Goal: Check status: Check status

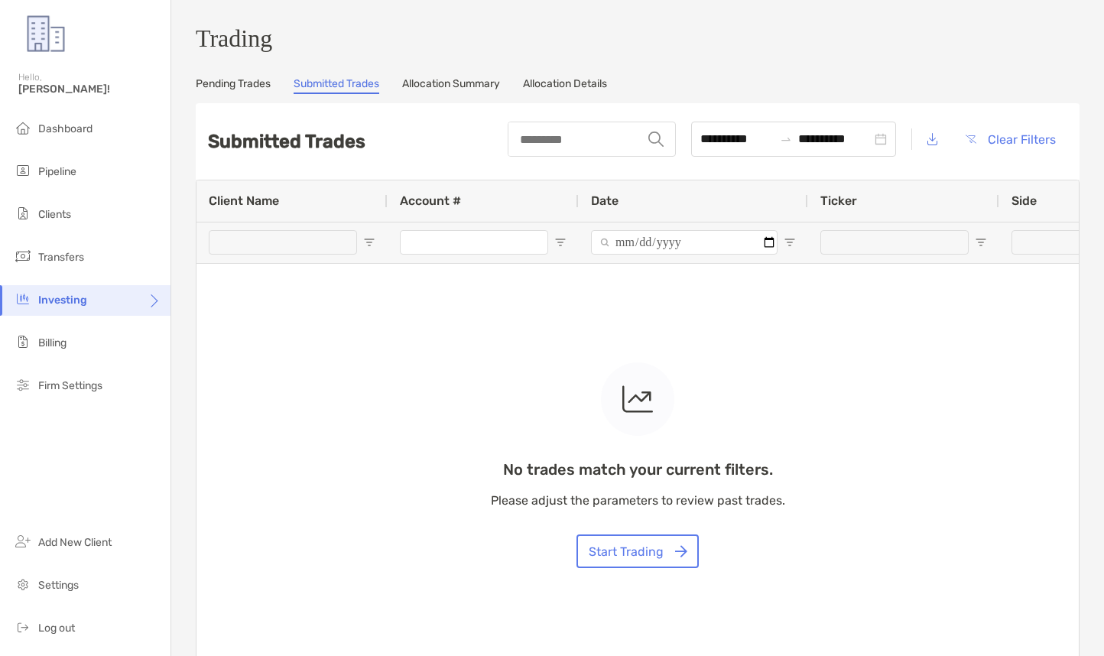
click at [423, 89] on link "Allocation Summary" at bounding box center [451, 85] width 98 height 17
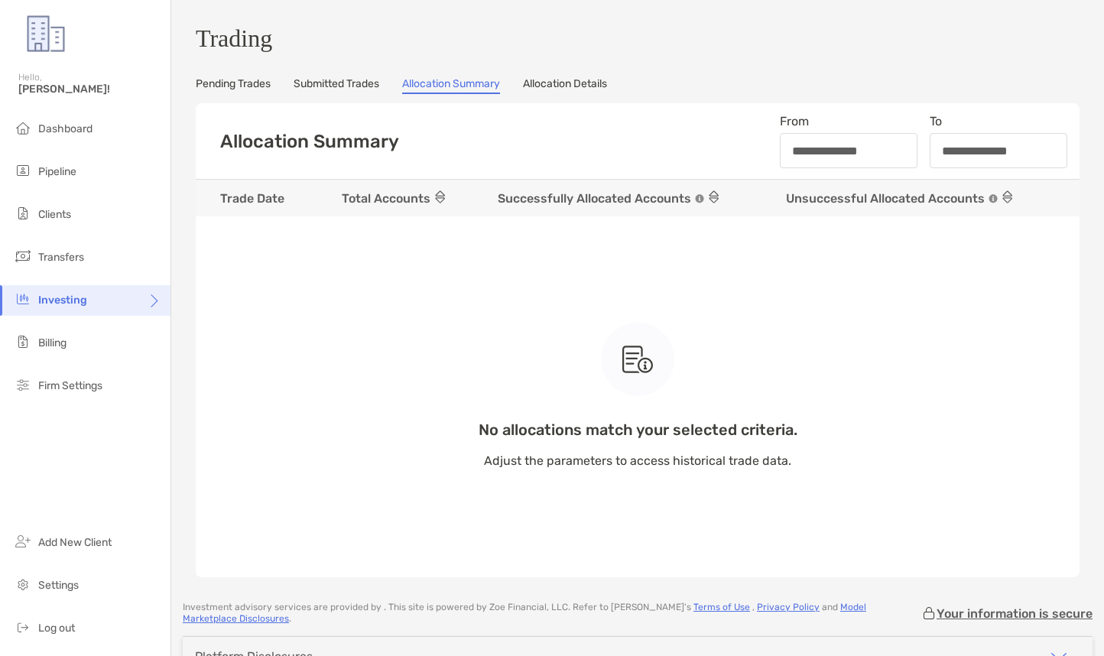
click at [574, 93] on link "Allocation Details" at bounding box center [565, 85] width 84 height 17
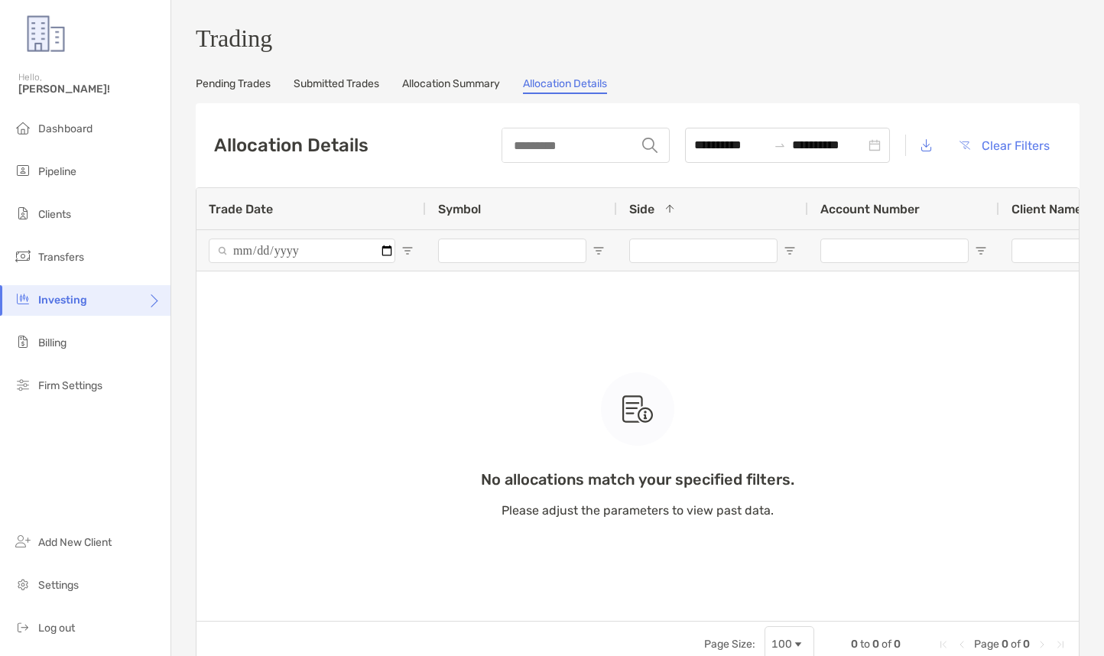
click at [441, 88] on link "Allocation Summary" at bounding box center [451, 85] width 98 height 17
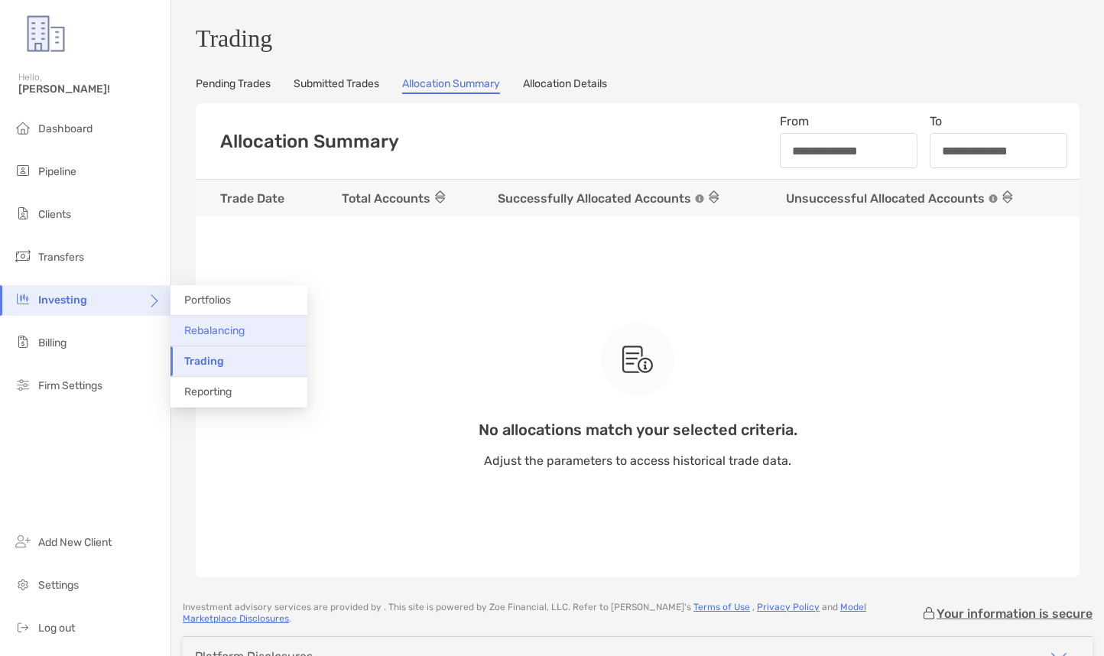
click at [201, 336] on span "Rebalancing" at bounding box center [214, 330] width 60 height 13
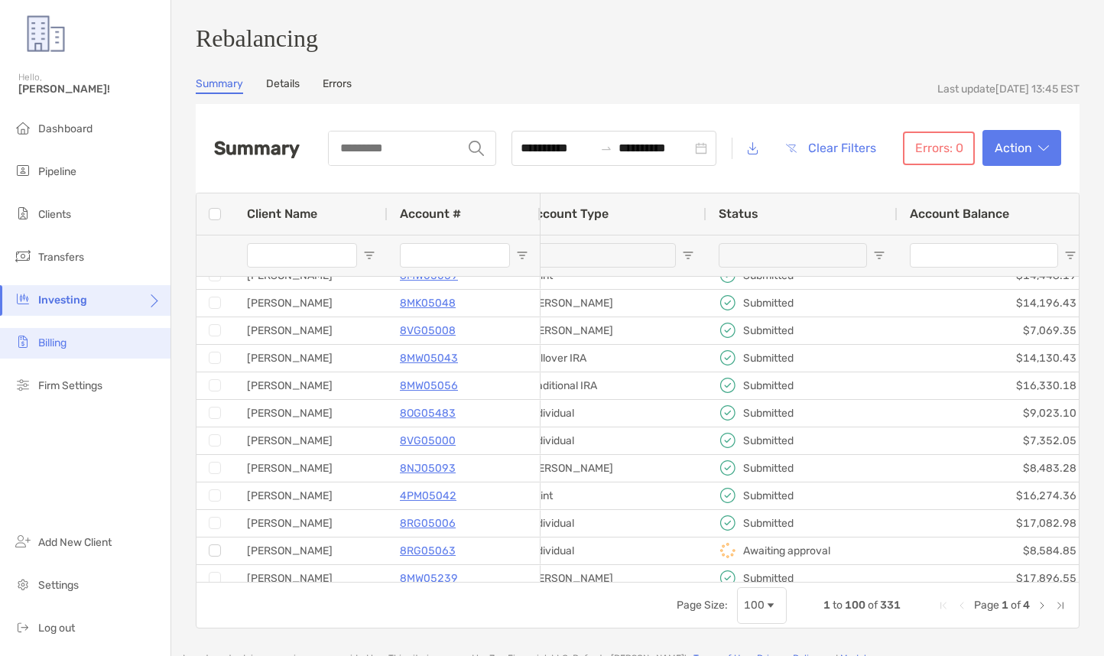
scroll to position [0, 265]
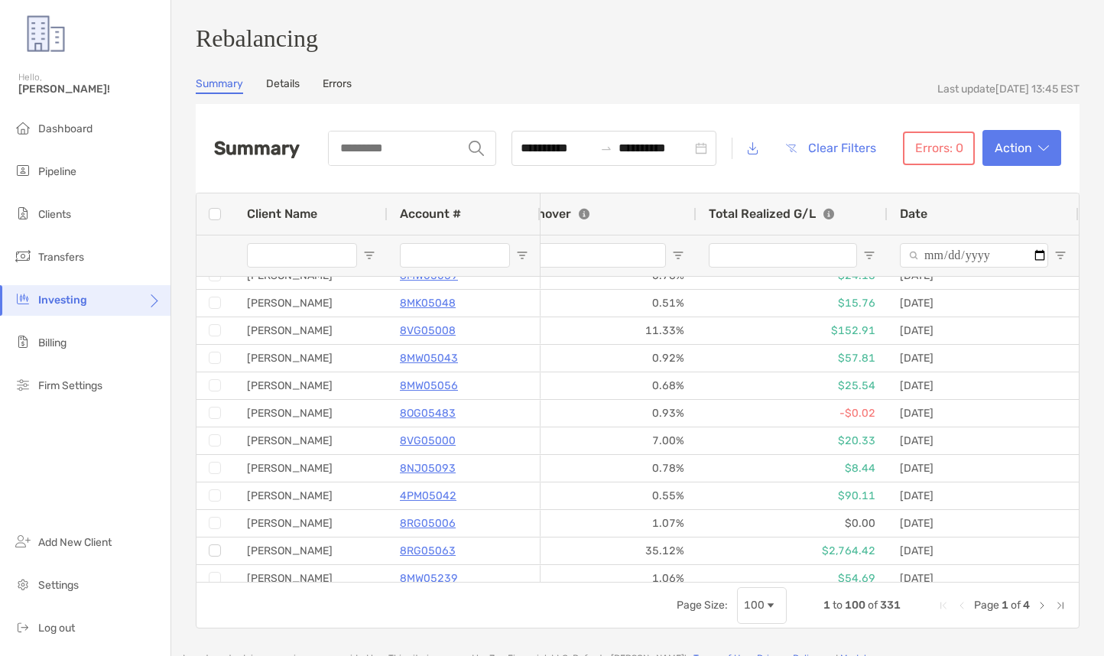
click at [291, 93] on link "Details" at bounding box center [283, 85] width 34 height 17
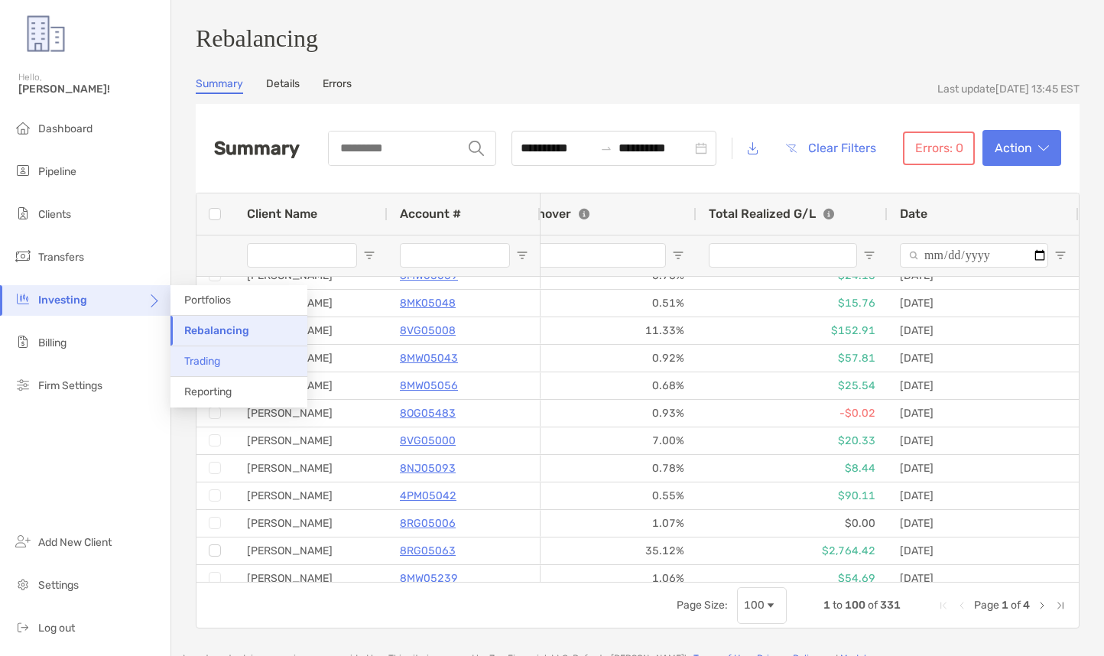
click at [210, 360] on span "Trading" at bounding box center [202, 361] width 36 height 13
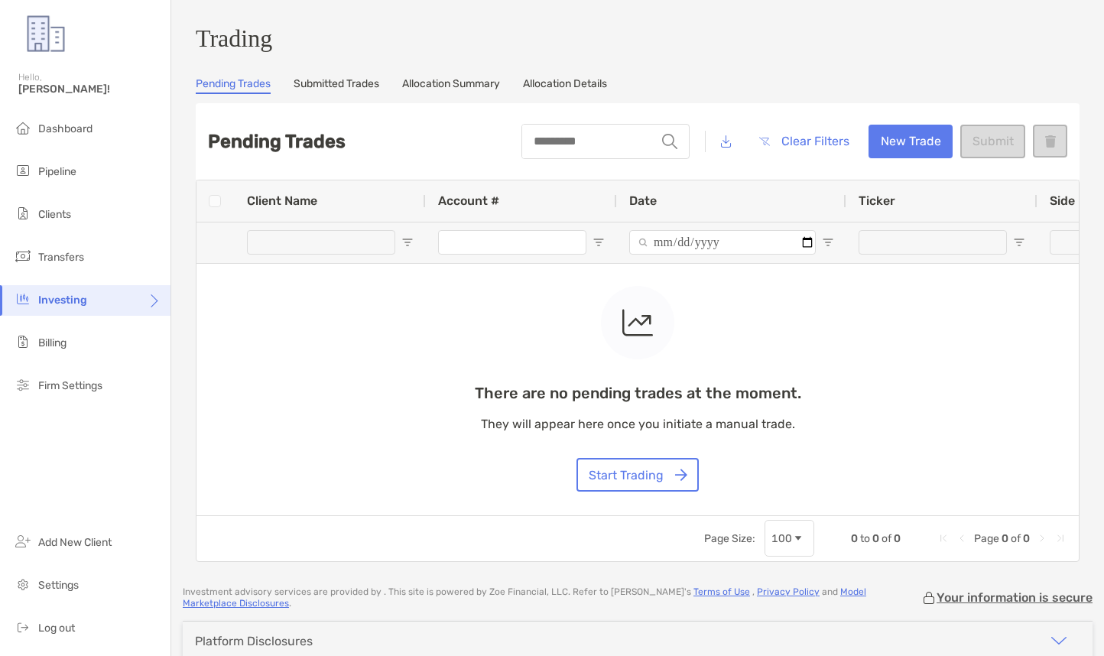
click at [392, 86] on div "Pending Trades Submitted Trades Allocation Summary Allocation Details" at bounding box center [638, 85] width 884 height 17
click at [379, 86] on link "Submitted Trades" at bounding box center [337, 85] width 86 height 17
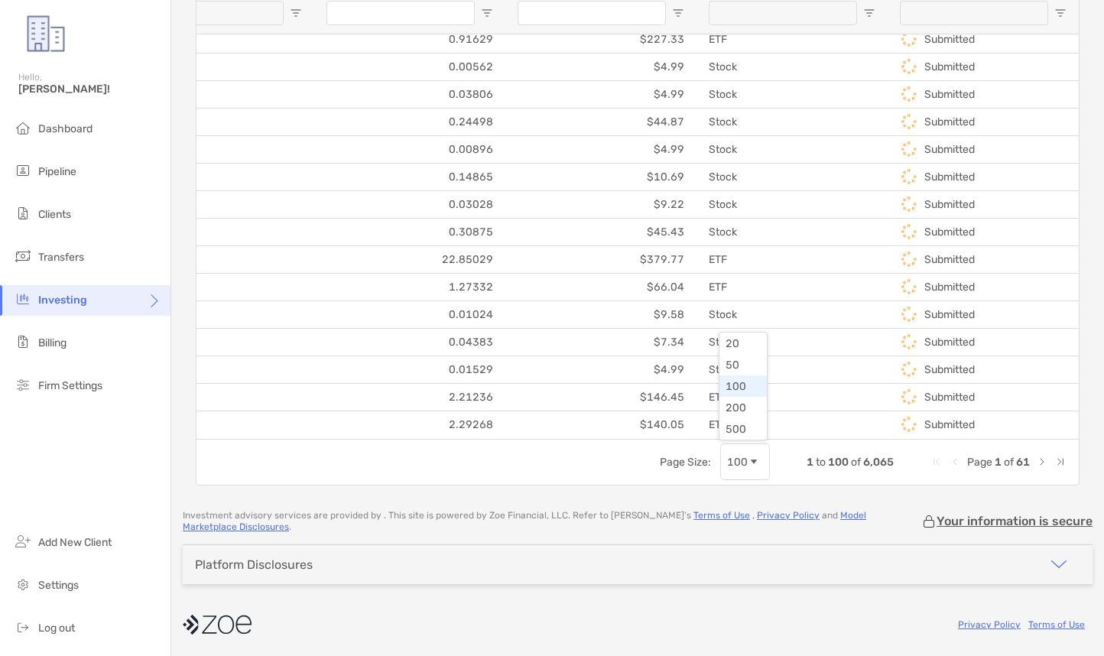
click at [745, 462] on div "100" at bounding box center [737, 462] width 21 height 13
click at [1061, 468] on span "Last Page" at bounding box center [1061, 462] width 12 height 12
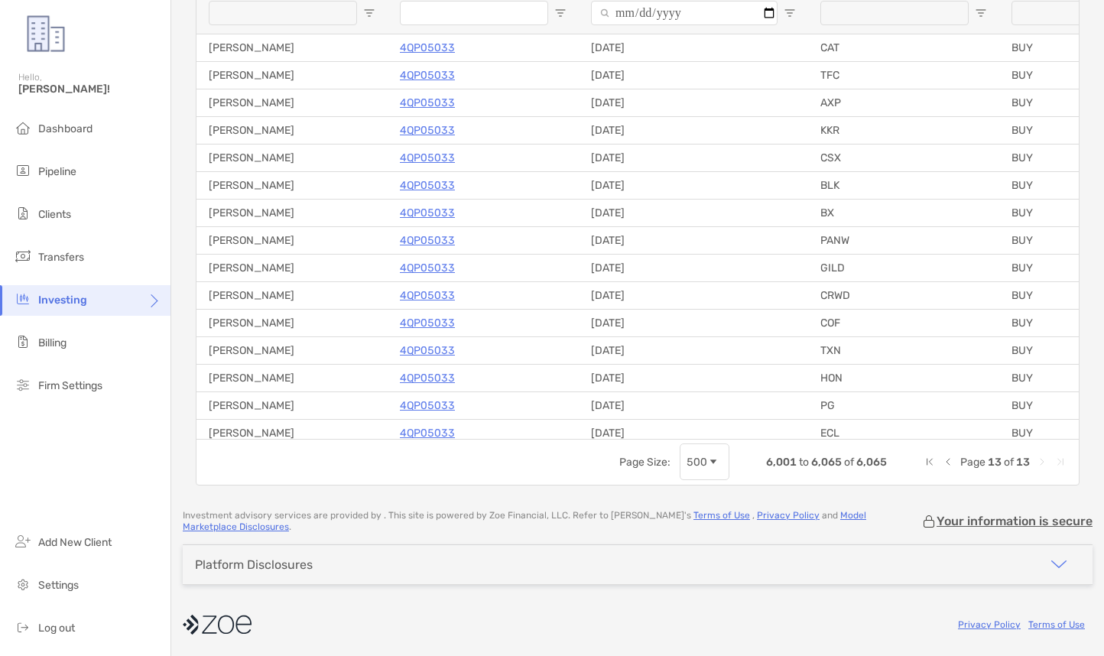
click at [948, 466] on span "Previous Page" at bounding box center [948, 462] width 12 height 12
click at [953, 466] on span "Page 12 of 13" at bounding box center [995, 462] width 143 height 13
click at [950, 468] on span "Previous Page" at bounding box center [948, 462] width 12 height 12
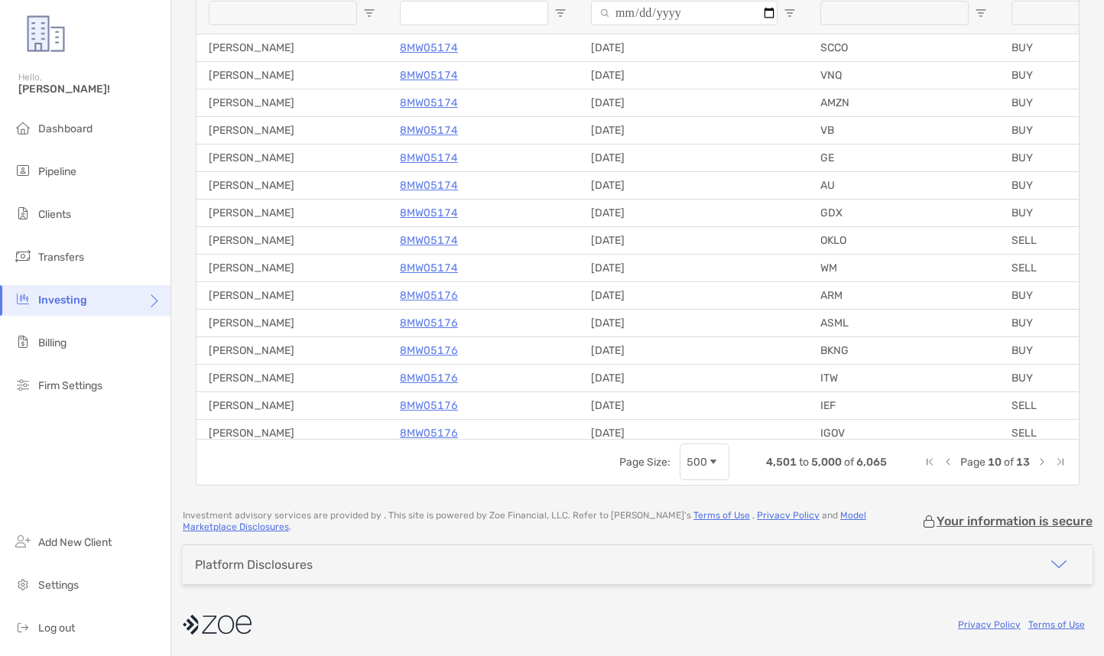
click at [950, 468] on span "Previous Page" at bounding box center [948, 462] width 12 height 12
click at [950, 468] on span "Previous Page" at bounding box center [955, 462] width 12 height 12
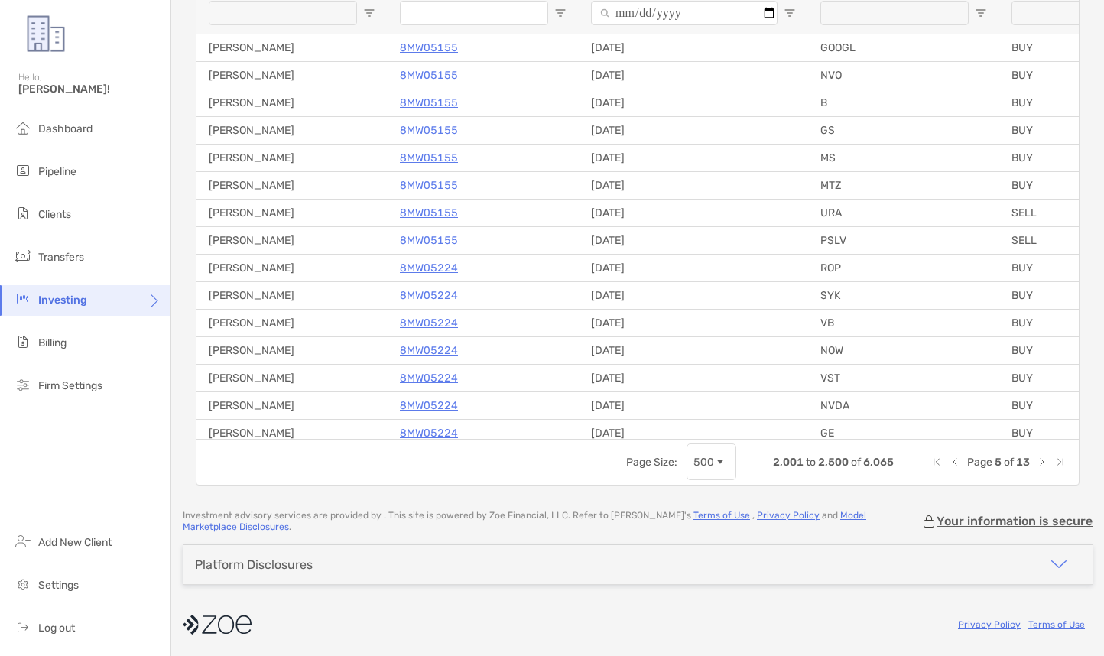
click at [950, 468] on span "Previous Page" at bounding box center [955, 462] width 12 height 12
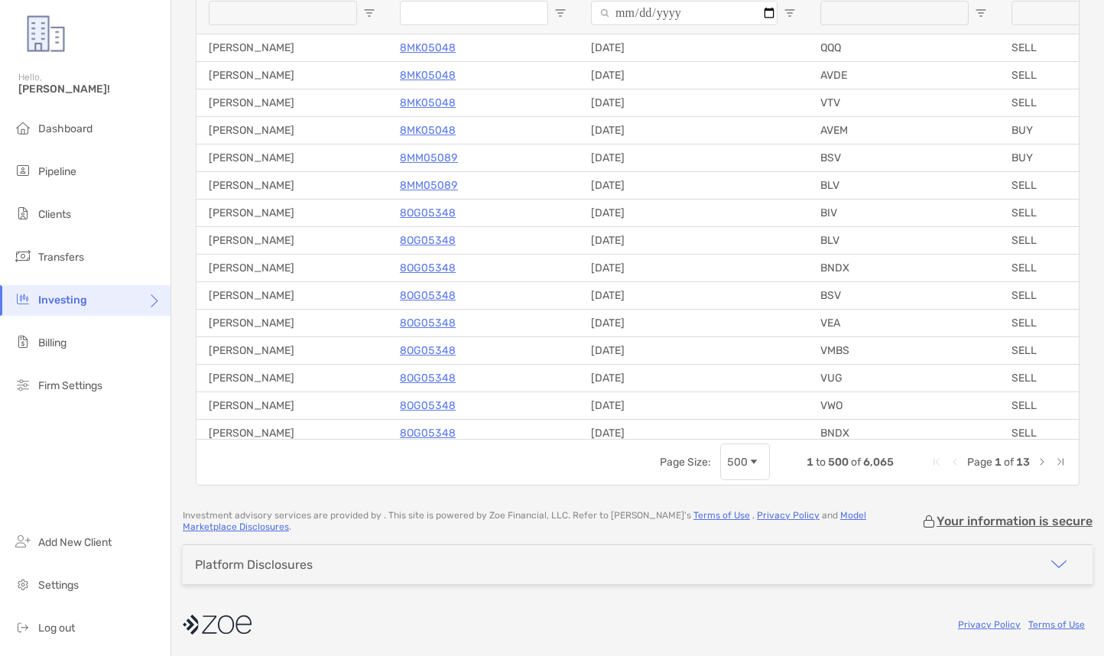
click at [950, 468] on span "Previous Page" at bounding box center [955, 462] width 12 height 12
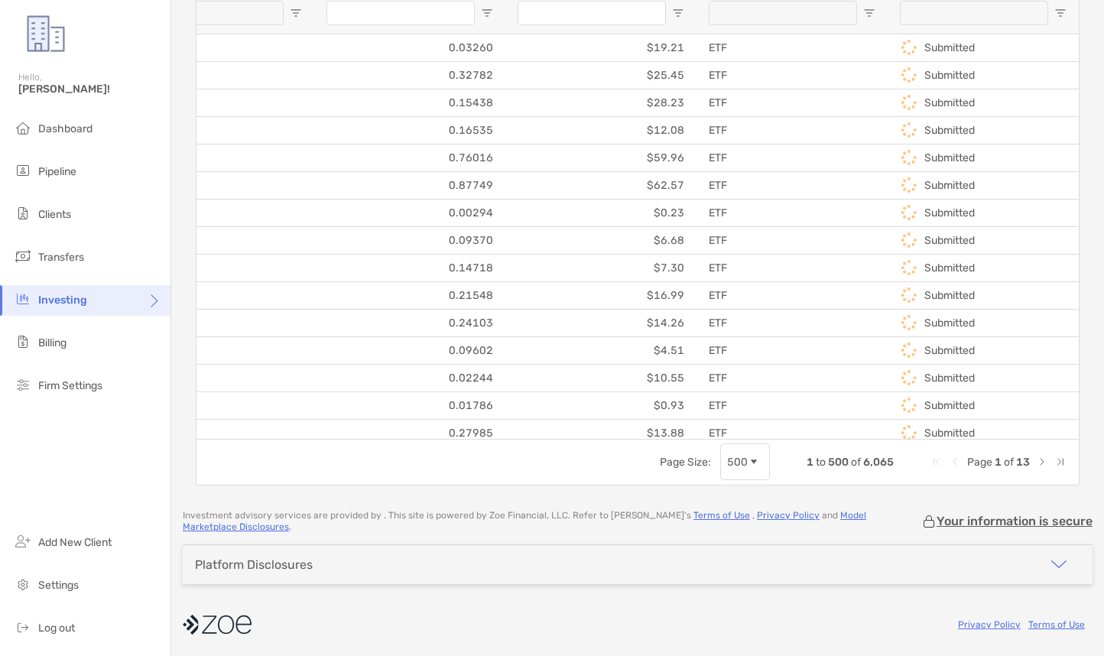
click at [1066, 465] on span "Last Page" at bounding box center [1061, 462] width 12 height 12
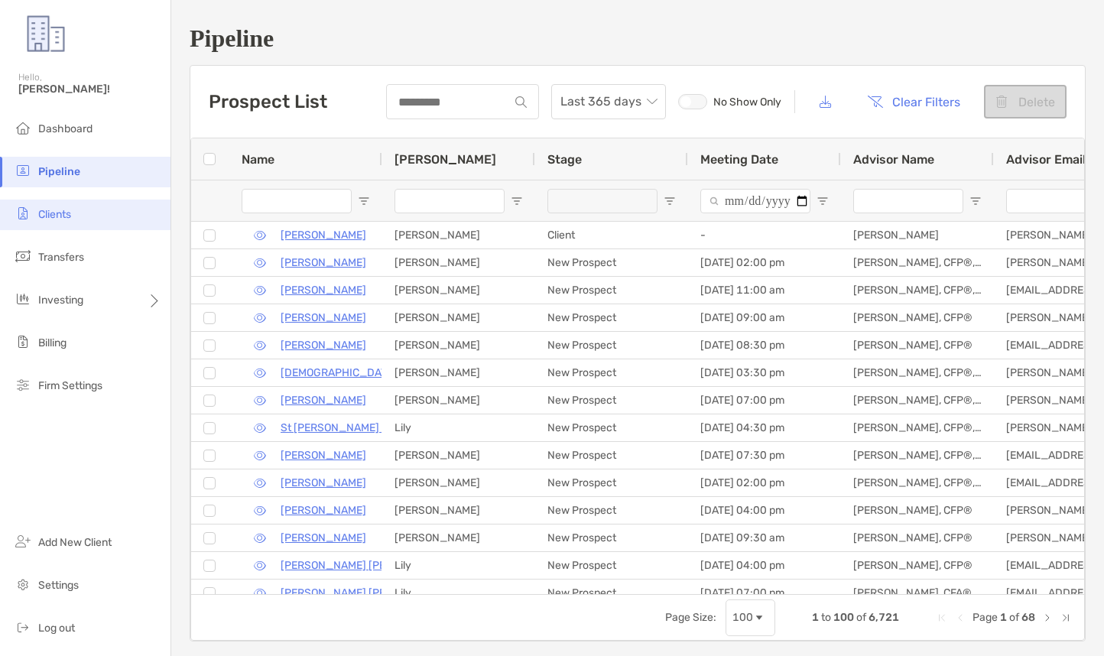
click at [64, 210] on span "Clients" at bounding box center [54, 214] width 33 height 13
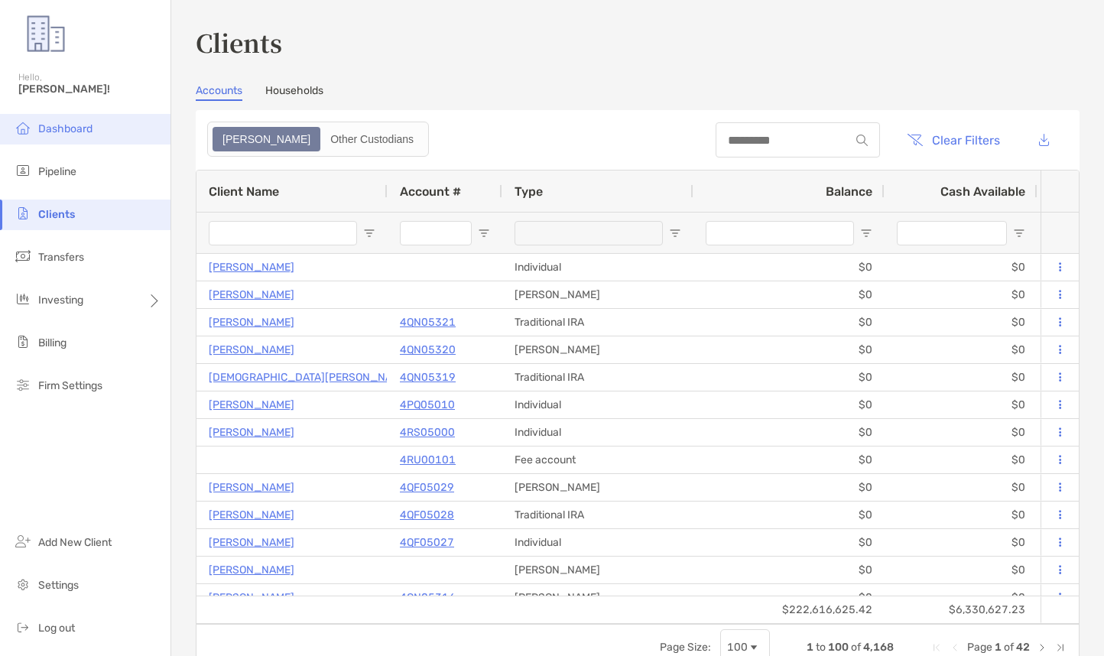
click at [67, 129] on span "Dashboard" at bounding box center [65, 128] width 54 height 13
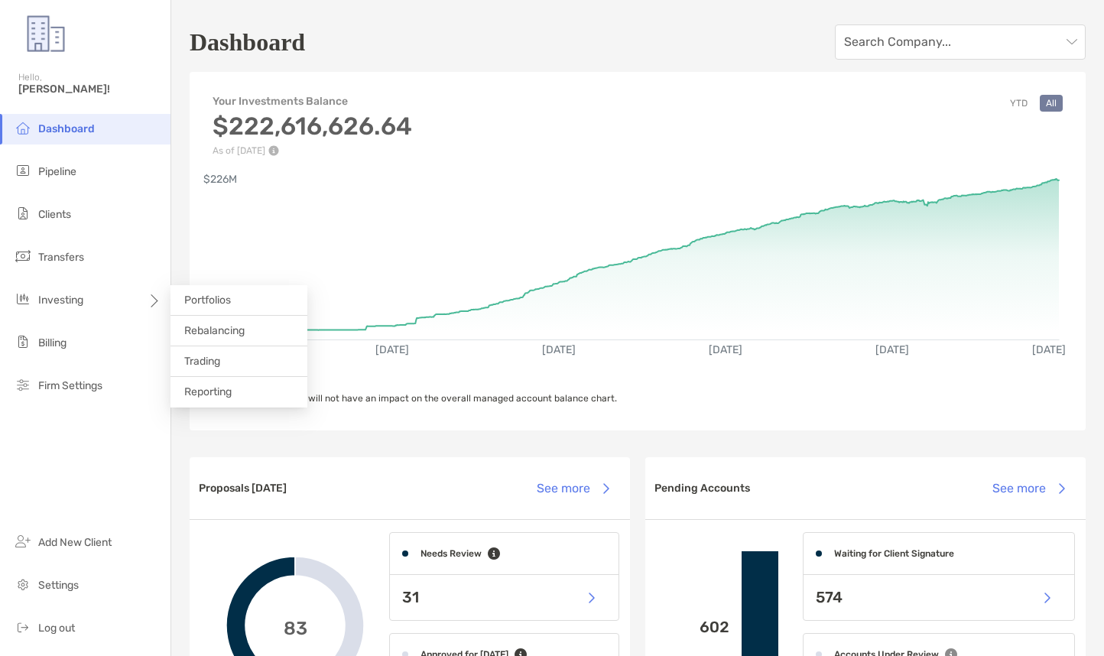
click at [236, 337] on span "Rebalancing" at bounding box center [214, 330] width 60 height 13
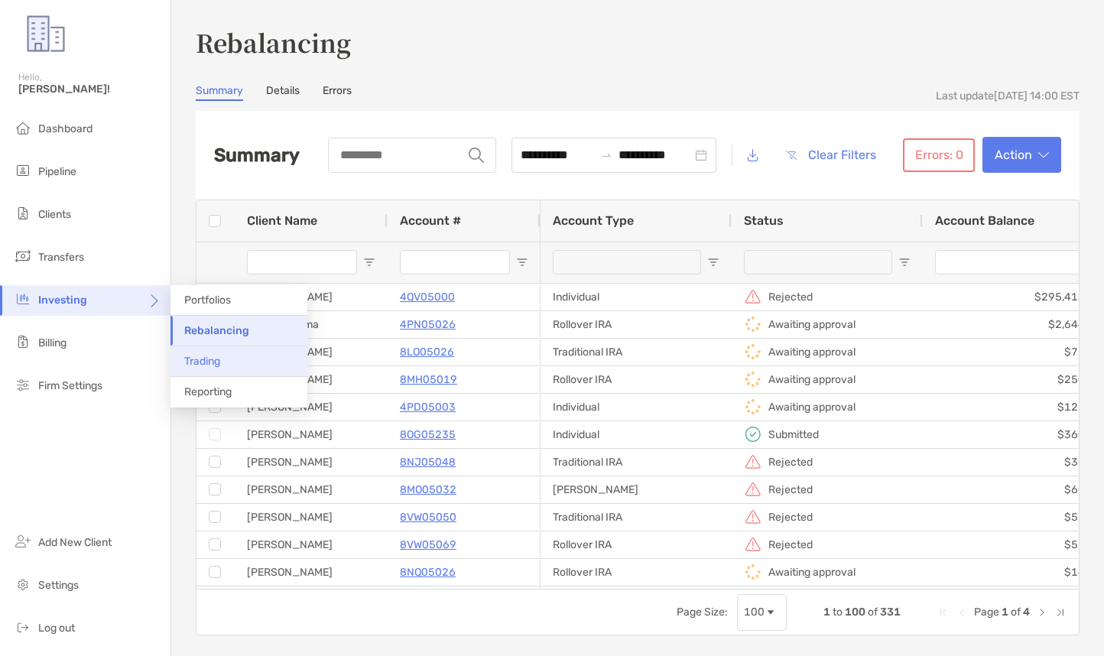
click at [216, 364] on span "Trading" at bounding box center [202, 361] width 36 height 13
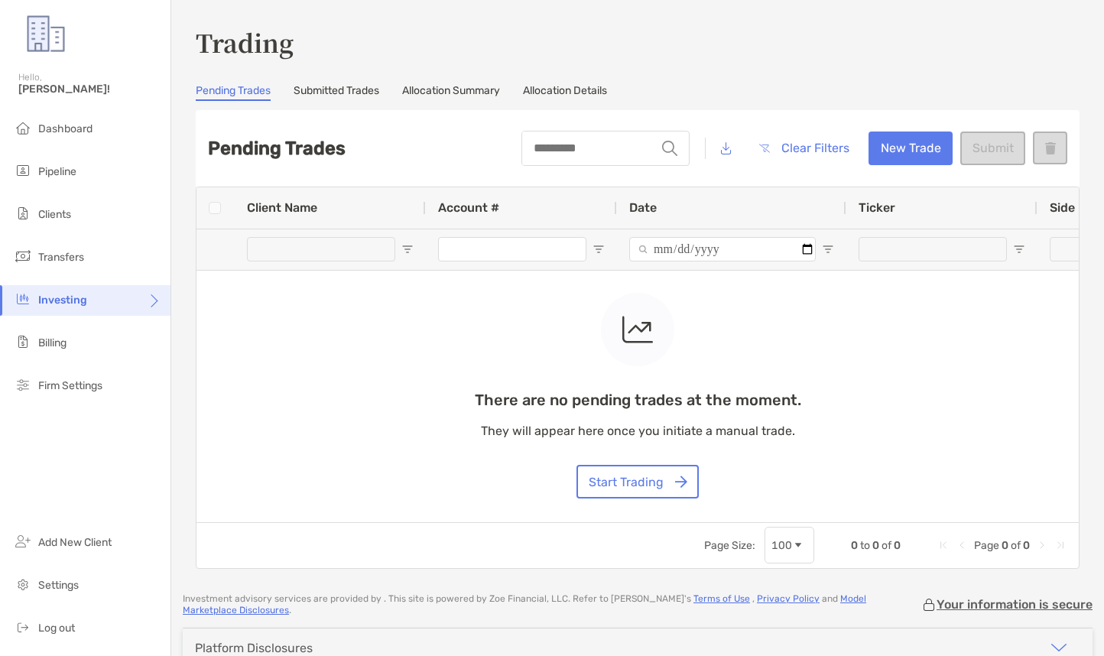
click at [454, 86] on link "Allocation Summary" at bounding box center [451, 92] width 98 height 17
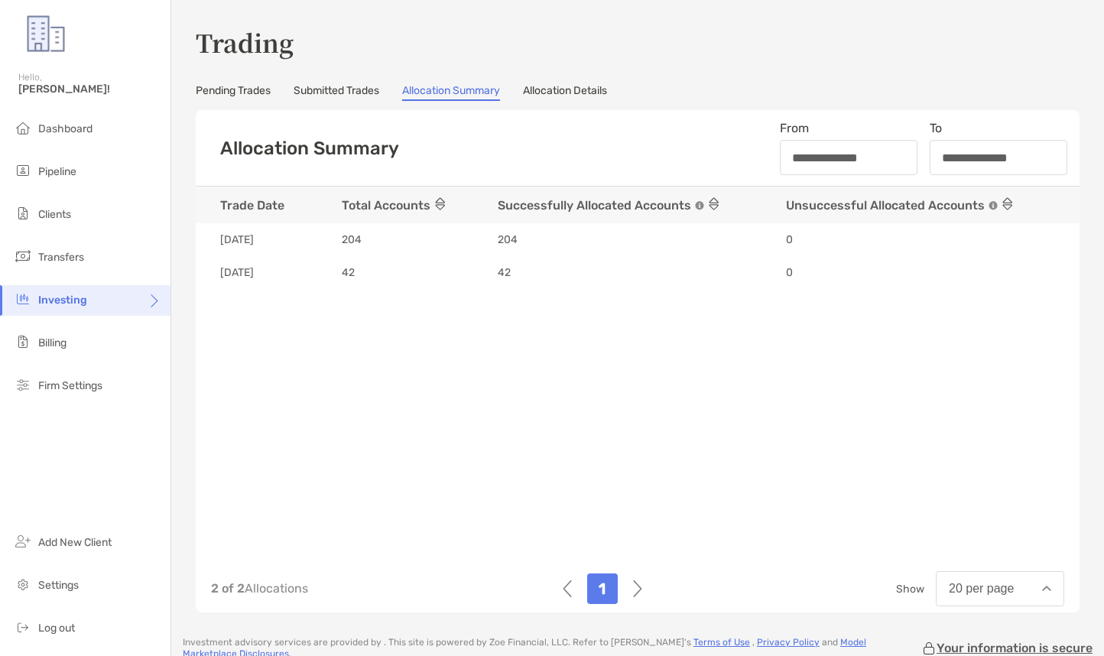
click at [564, 89] on link "Allocation Details" at bounding box center [565, 92] width 84 height 17
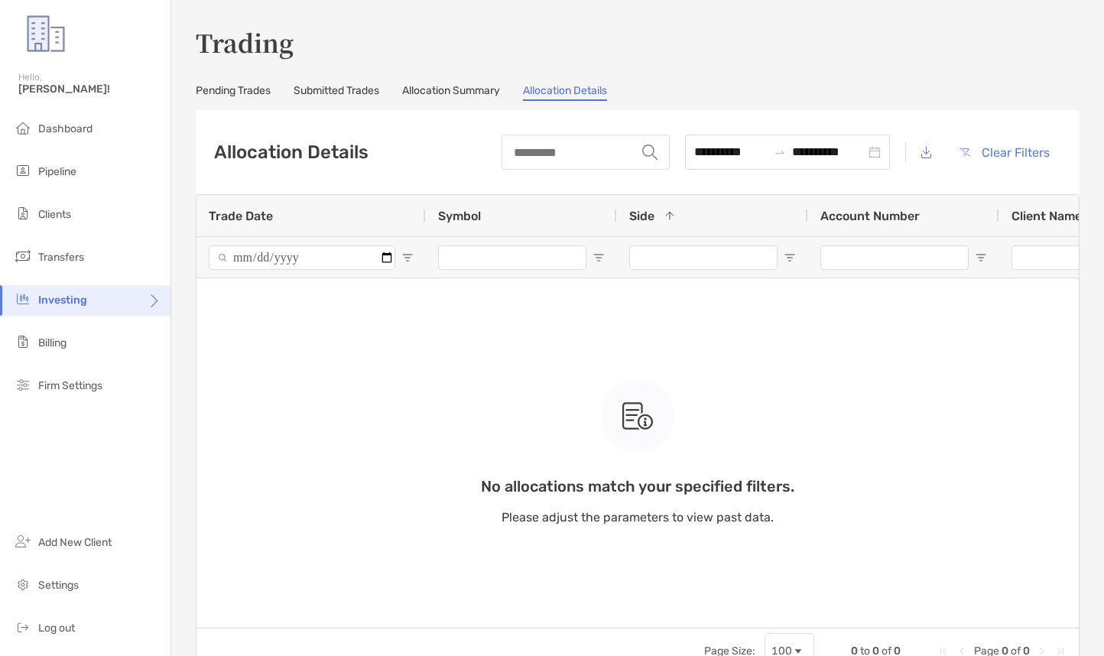
click at [436, 93] on link "Allocation Summary" at bounding box center [451, 92] width 98 height 17
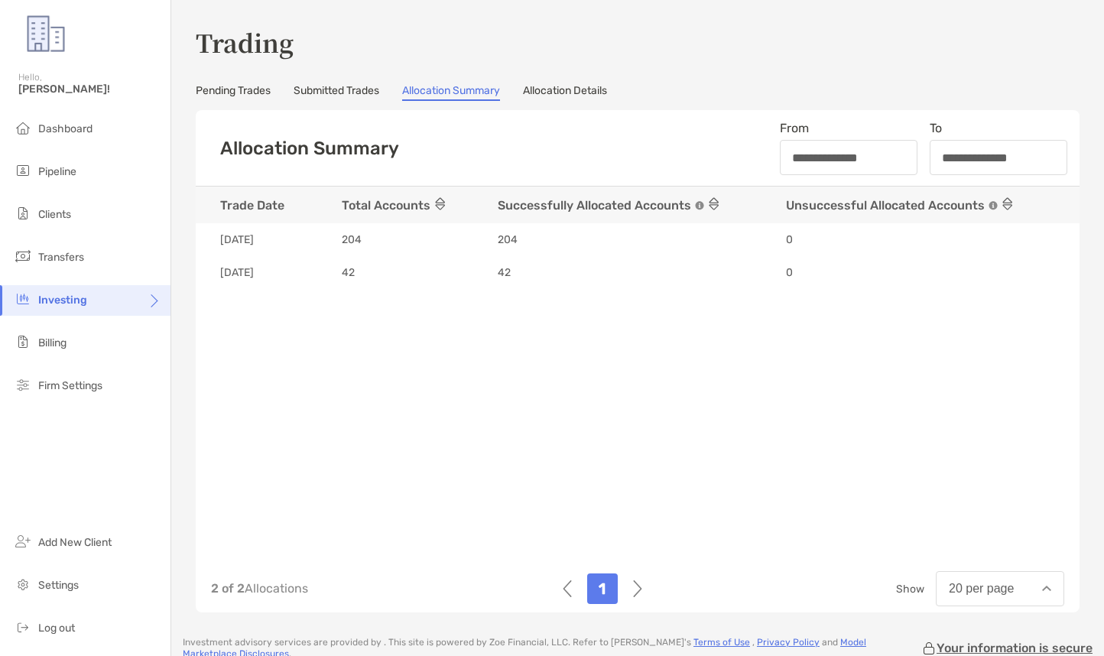
click at [337, 91] on link "Submitted Trades" at bounding box center [337, 92] width 86 height 17
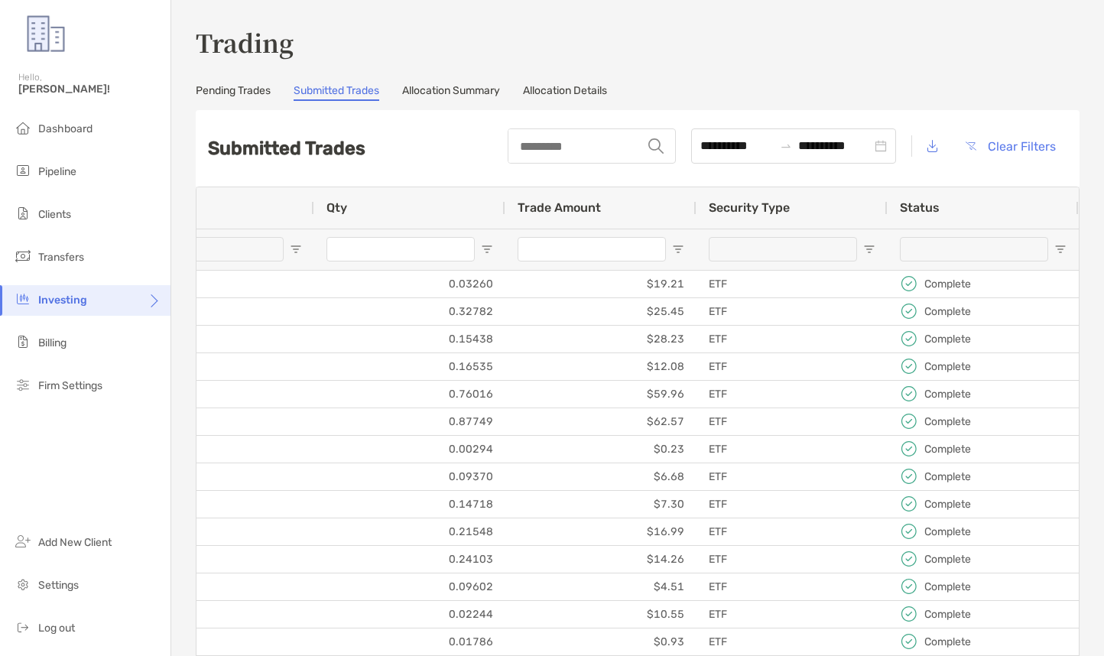
click at [1062, 246] on span "Open Filter Menu" at bounding box center [1061, 249] width 12 height 12
click at [950, 369] on div "complete" at bounding box center [992, 365] width 115 height 13
type input "**********"
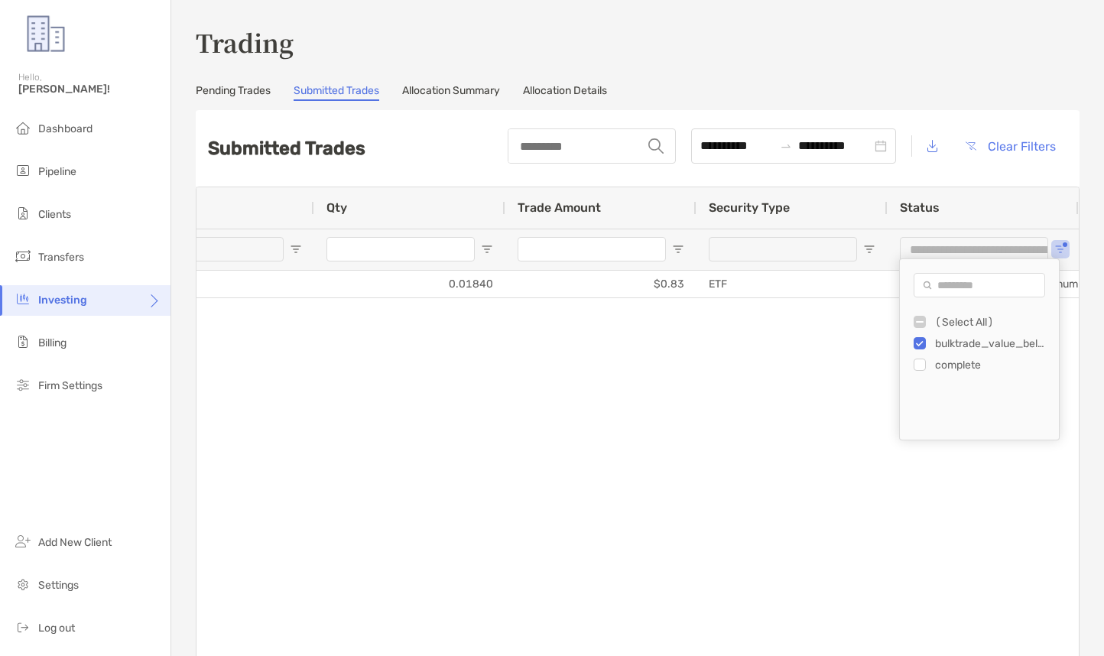
click at [775, 406] on div "[PERSON_NAME] Hooks 8MT05028 [DATE] SLV SELL 0.01840 $0.83 ETF Bulktrade value …" at bounding box center [638, 473] width 883 height 405
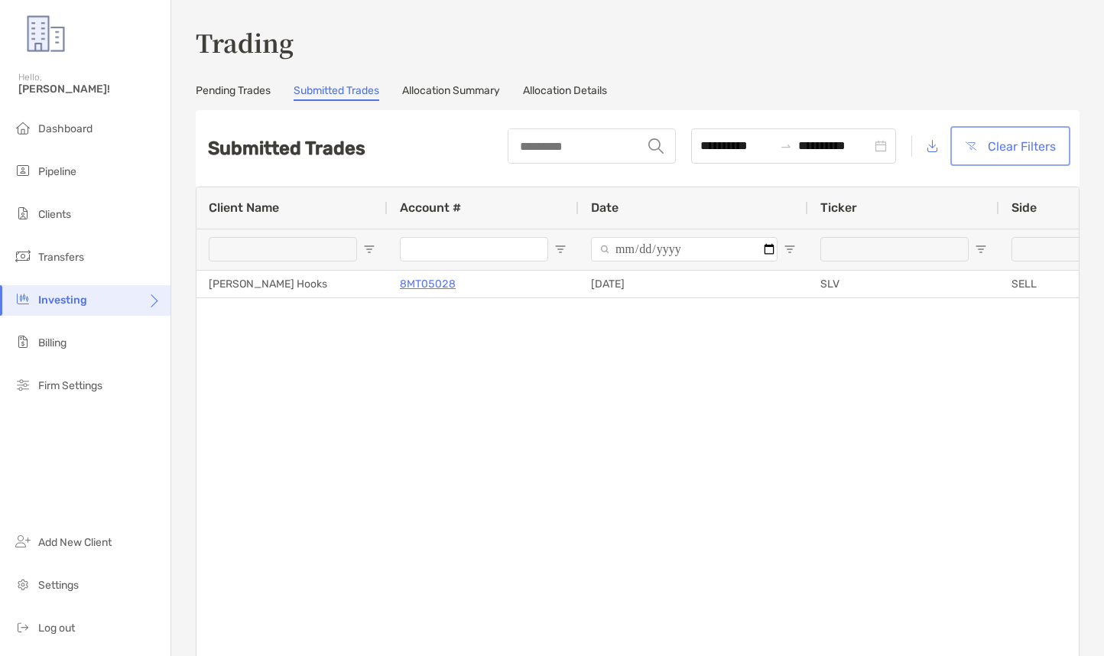
click at [1030, 148] on button "Clear Filters" at bounding box center [1011, 146] width 114 height 34
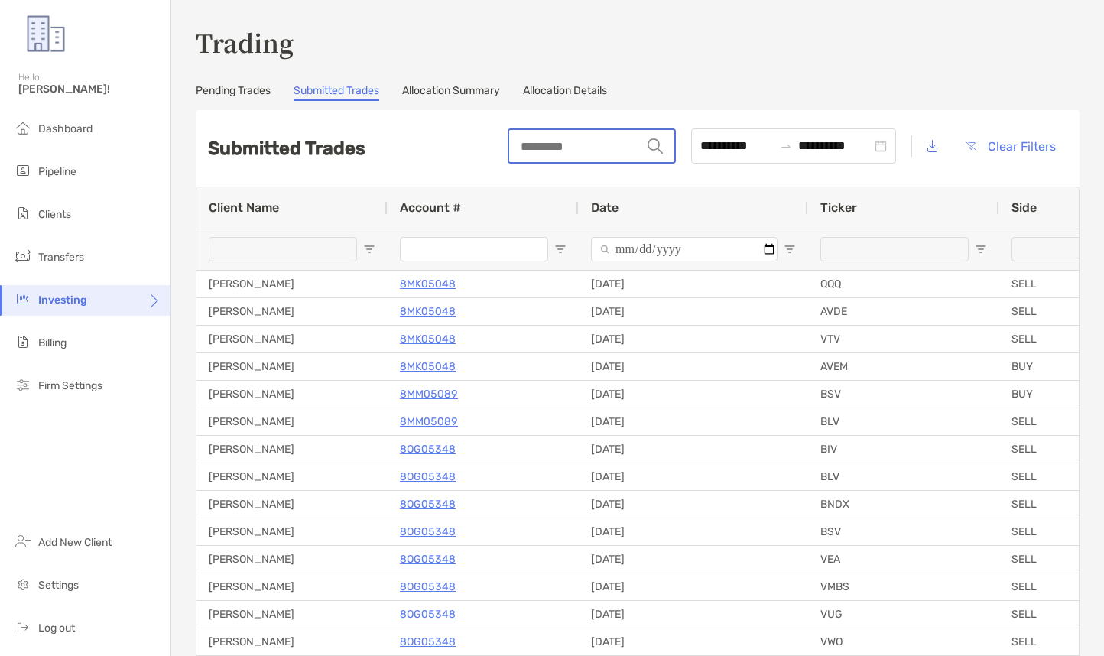
click at [513, 144] on input "string" at bounding box center [575, 146] width 132 height 32
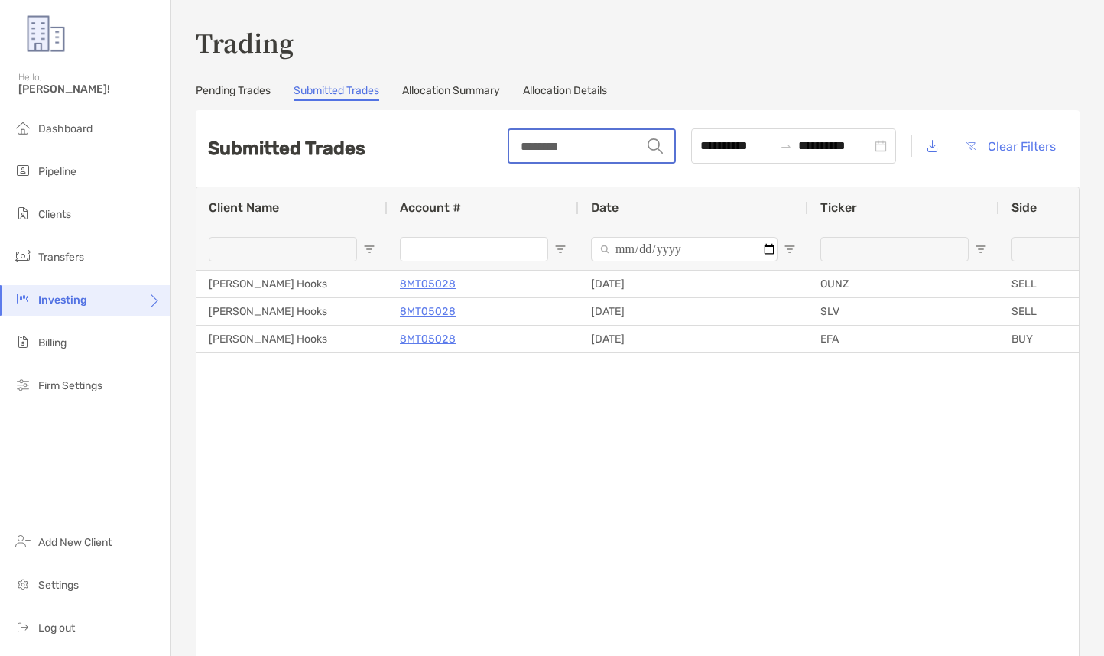
type input "********"
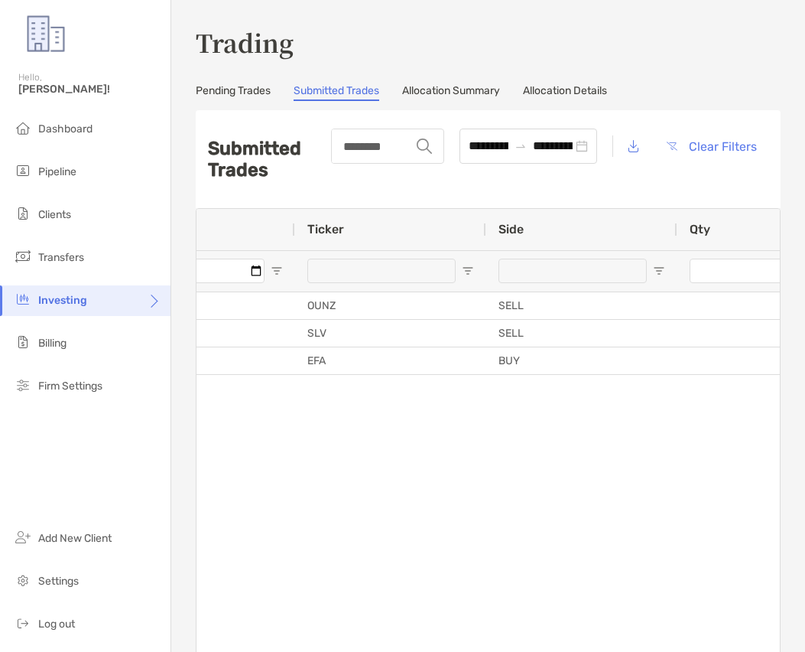
click at [289, 473] on div "[PERSON_NAME] Hooks 8MT05028 [DATE] OUNZ SELL 0.12943 $4.99 ETF Complete [PERSO…" at bounding box center [489, 494] width 584 height 405
click at [457, 91] on link "Allocation Summary" at bounding box center [451, 92] width 98 height 17
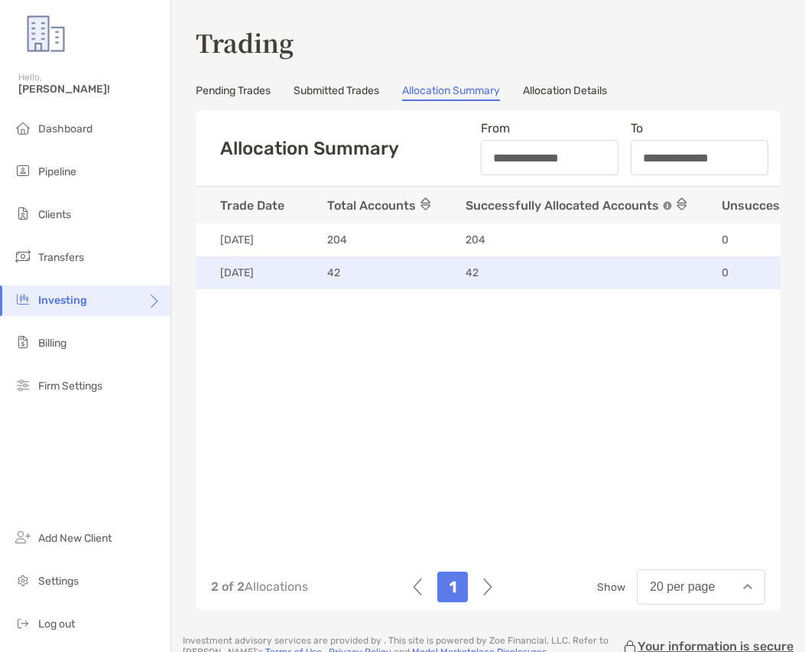
scroll to position [0, 200]
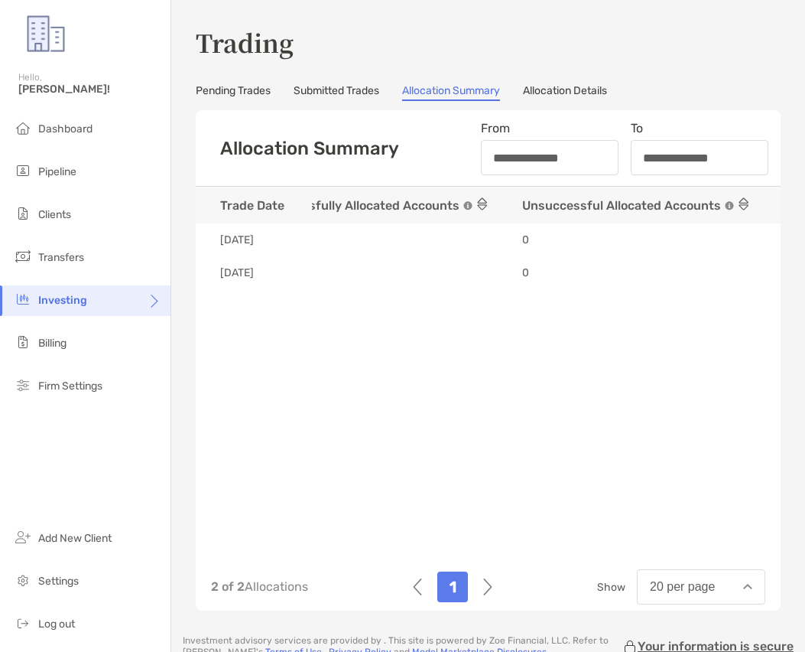
click at [552, 84] on link "Allocation Details" at bounding box center [565, 92] width 84 height 17
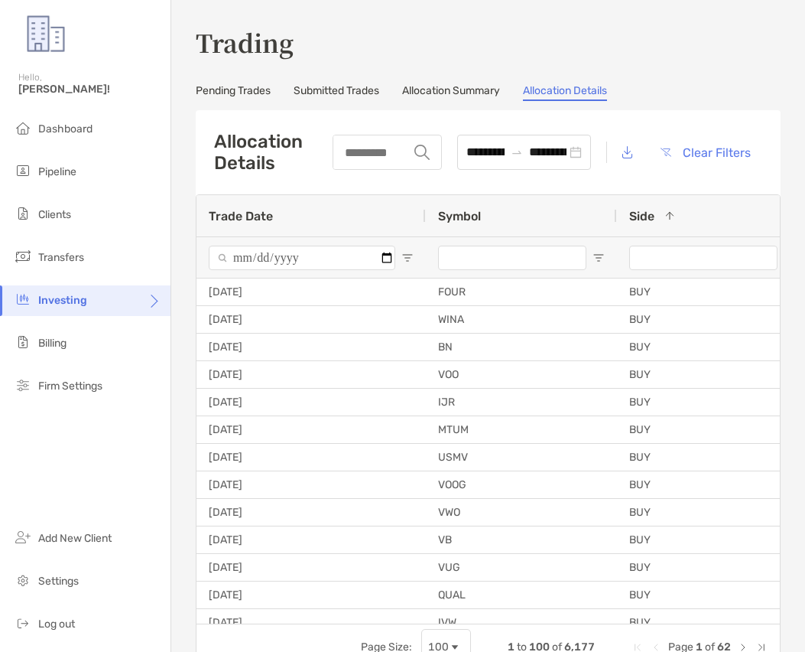
click at [449, 94] on link "Allocation Summary" at bounding box center [451, 92] width 98 height 17
